Goal: Check status: Check status

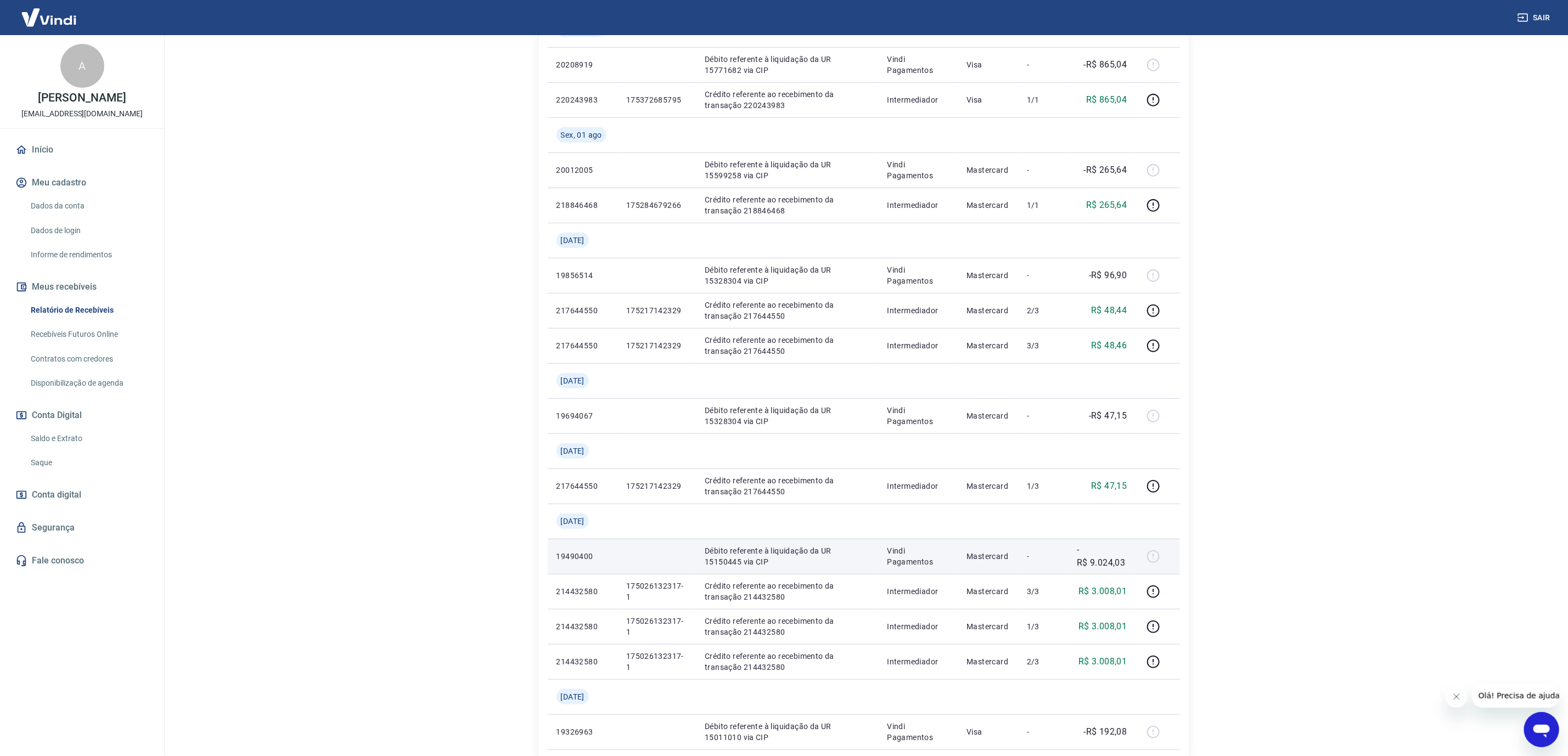
scroll to position [549, 0]
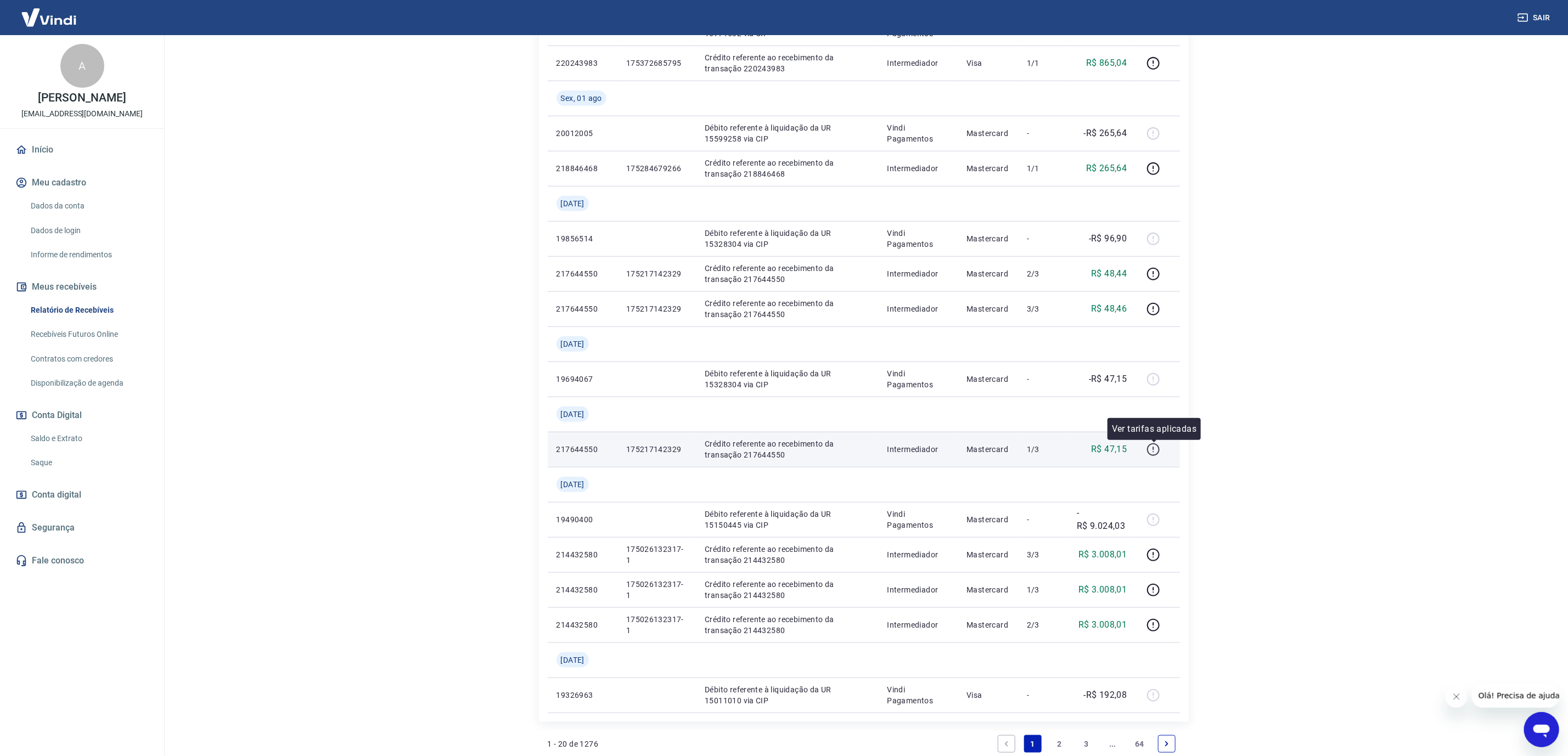
click at [1153, 455] on icon "button" at bounding box center [1153, 449] width 12 height 12
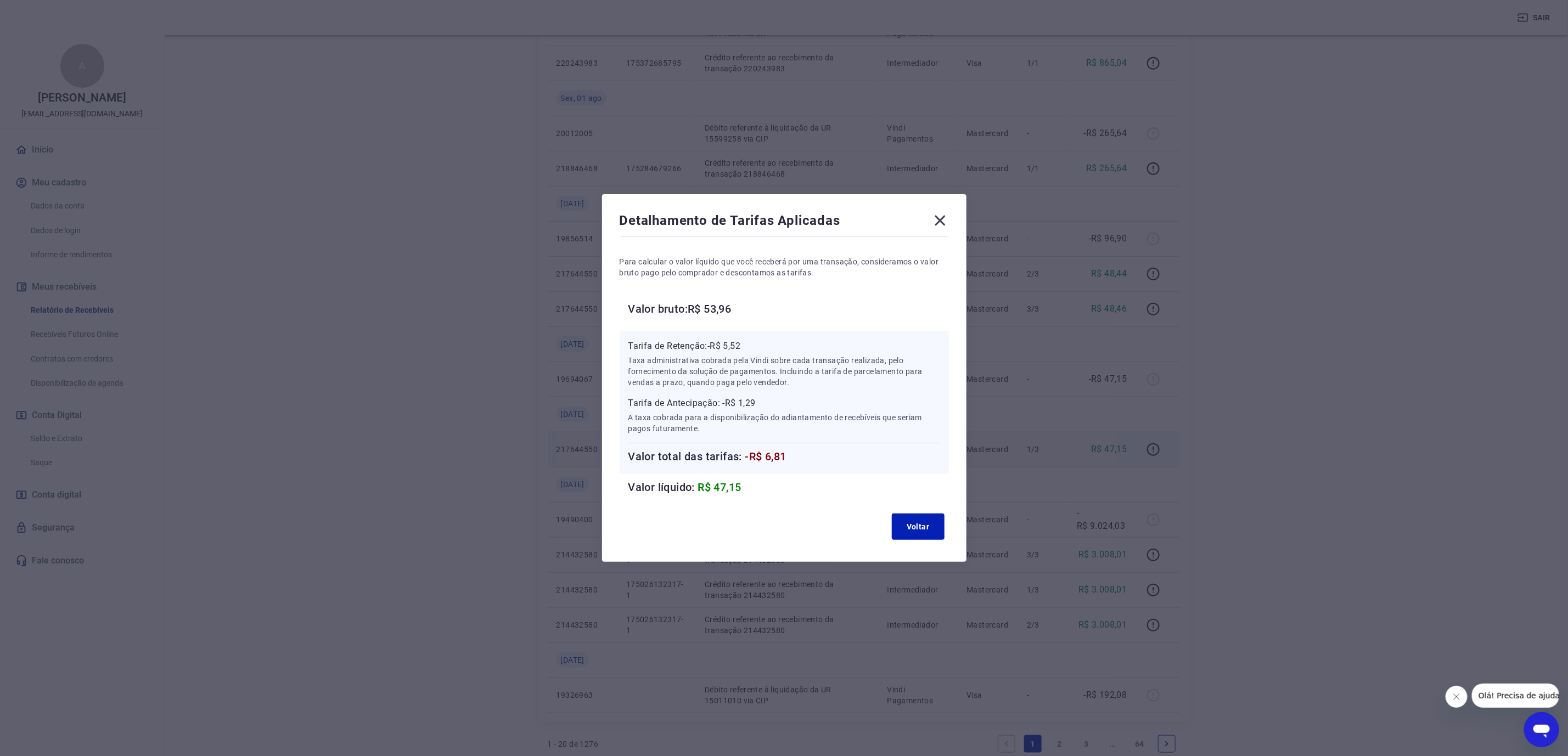
click at [942, 221] on icon at bounding box center [940, 220] width 18 height 18
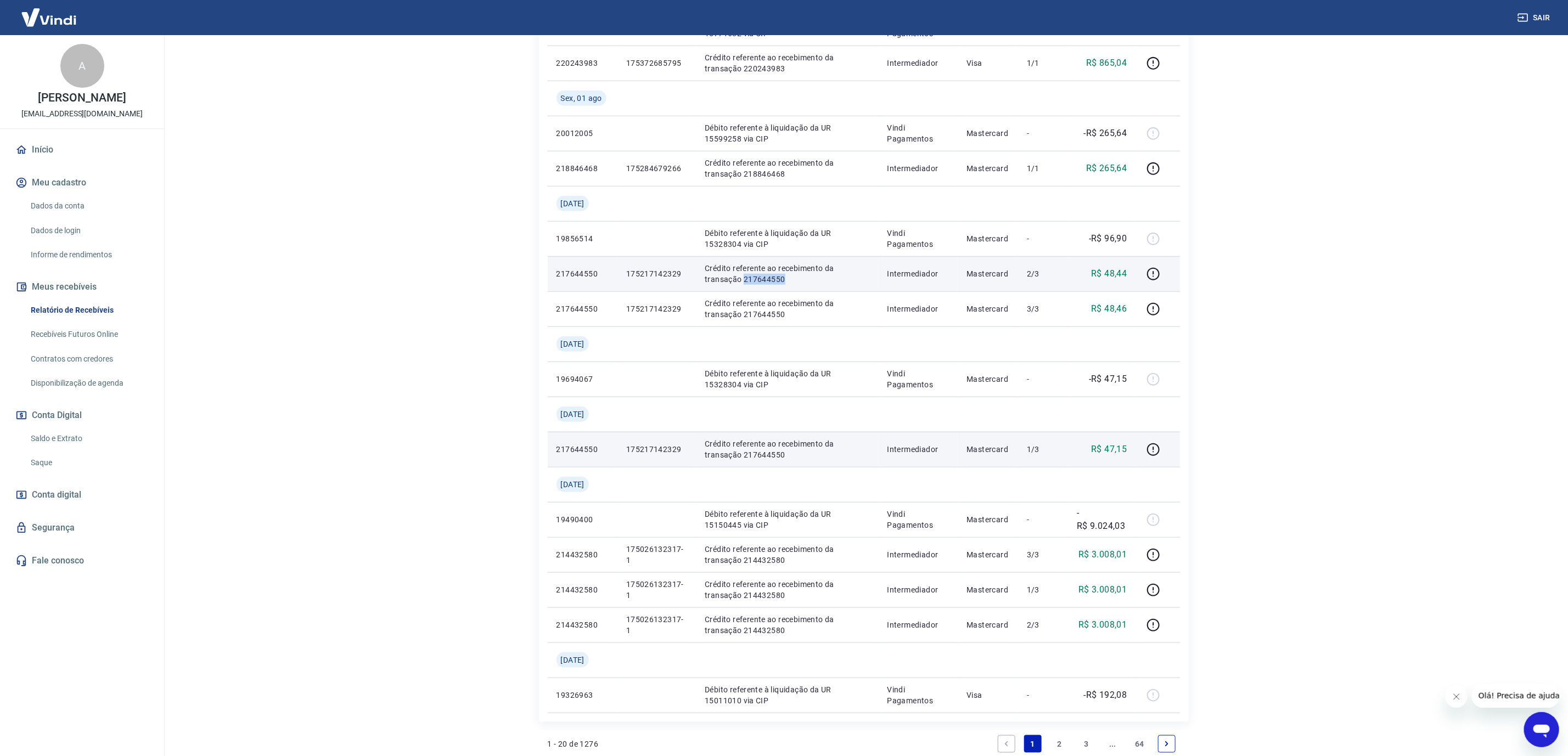
drag, startPoint x: 700, startPoint y: 281, endPoint x: 746, endPoint y: 281, distance: 46.0
click at [746, 281] on td "Crédito referente ao recebimento da transação 217644550" at bounding box center [786, 273] width 182 height 35
copy p "217644550"
click at [55, 448] on link "Saldo e Extrato" at bounding box center [88, 438] width 124 height 22
